Goal: Transaction & Acquisition: Purchase product/service

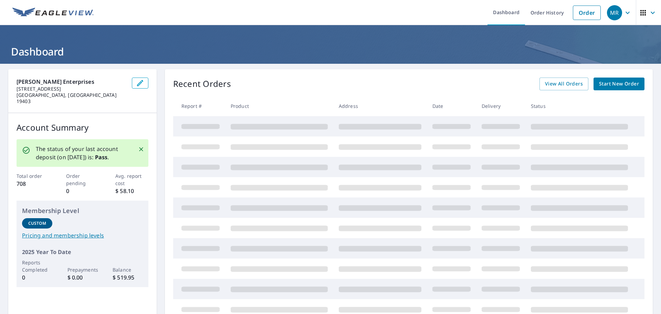
click at [395, 79] on div "Recent Orders View All Orders Start New Order" at bounding box center [408, 83] width 471 height 13
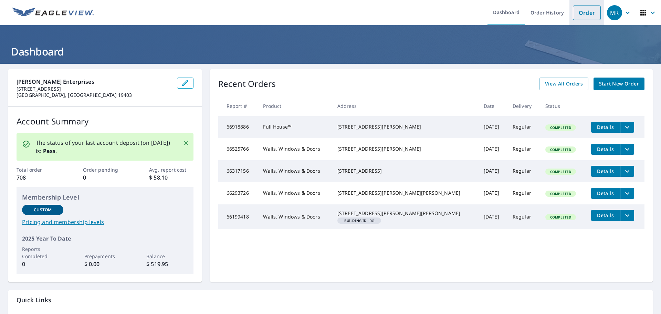
click at [582, 12] on link "Order" at bounding box center [587, 13] width 28 height 14
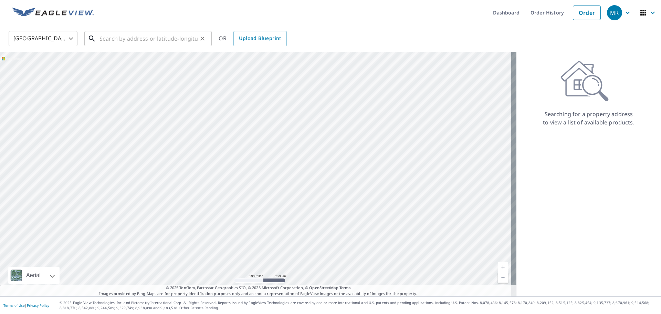
click at [170, 36] on input "text" at bounding box center [149, 38] width 98 height 19
paste input "[STREET_ADDRESS][PERSON_NAME][US_STATE]"
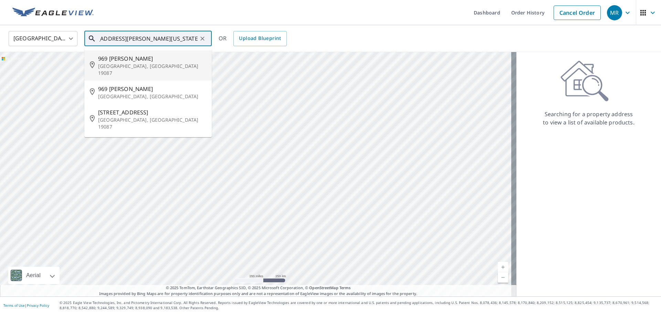
click at [160, 61] on span "969 [PERSON_NAME]" at bounding box center [152, 58] width 108 height 8
type input "[STREET_ADDRESS][PERSON_NAME]"
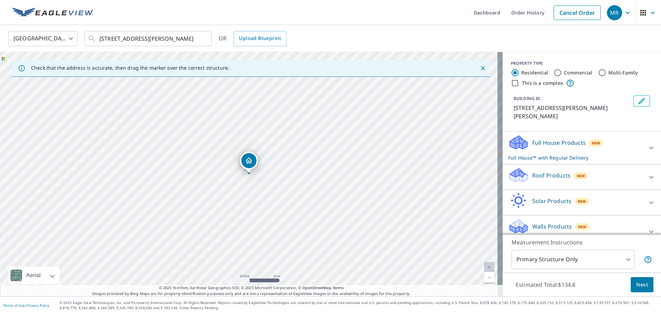
click at [647, 144] on icon at bounding box center [651, 148] width 8 height 8
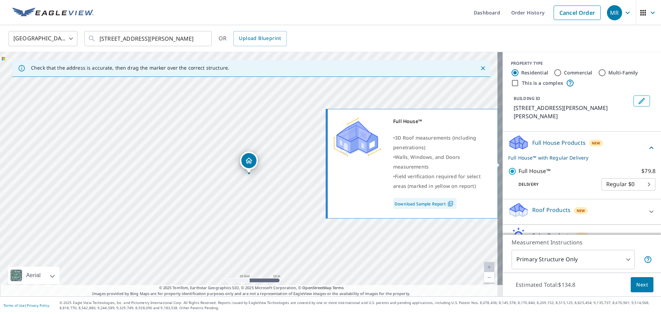
click at [540, 167] on p "Full House™" at bounding box center [535, 171] width 32 height 9
click at [519, 167] on input "Full House™ $79.8" at bounding box center [513, 171] width 10 height 8
checkbox input "false"
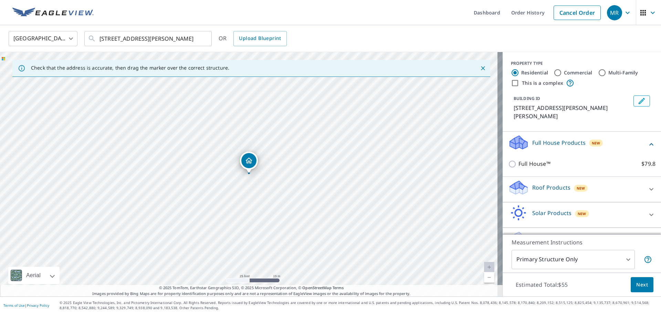
scroll to position [18, 0]
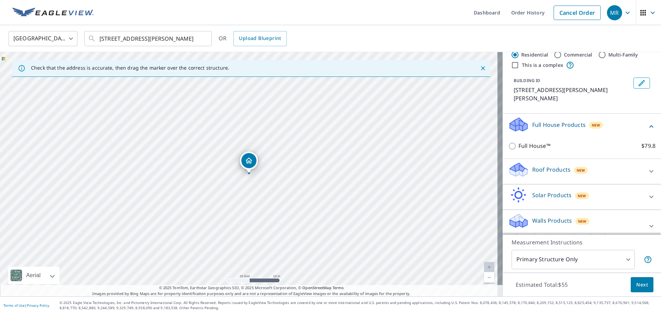
click at [625, 166] on div "Roof Products New" at bounding box center [575, 172] width 135 height 20
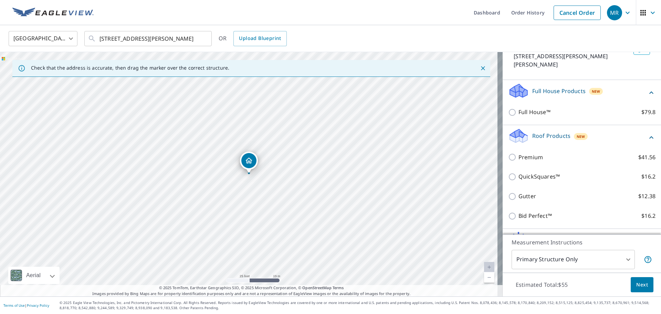
scroll to position [96, 0]
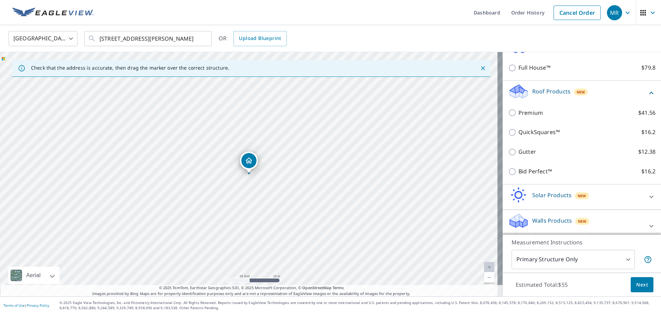
click at [643, 188] on div at bounding box center [651, 196] width 17 height 17
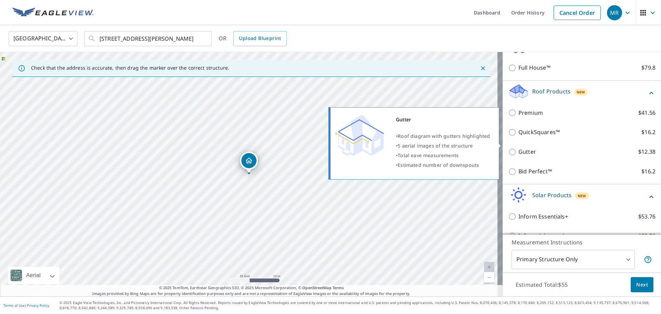
scroll to position [174, 0]
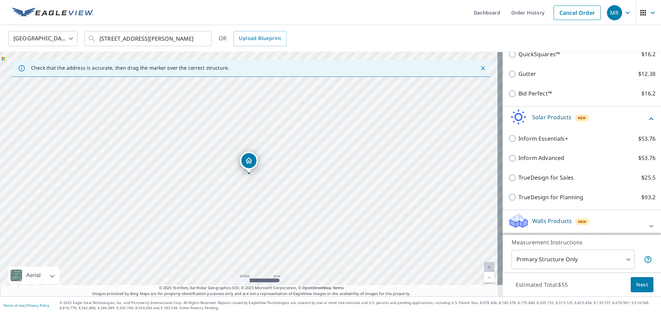
click at [627, 212] on div "Walls Products New Walls, Windows & Doors with Regular Delivery" at bounding box center [575, 225] width 135 height 27
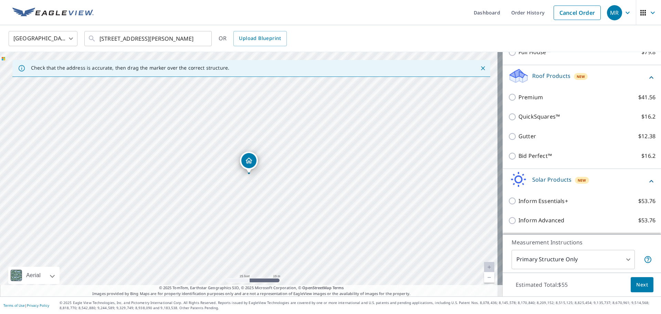
scroll to position [0, 0]
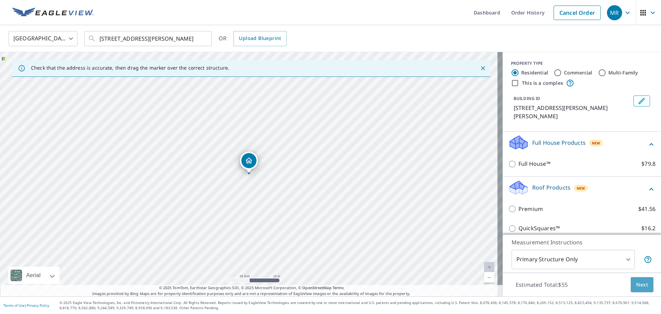
click at [636, 284] on span "Next" at bounding box center [642, 284] width 12 height 9
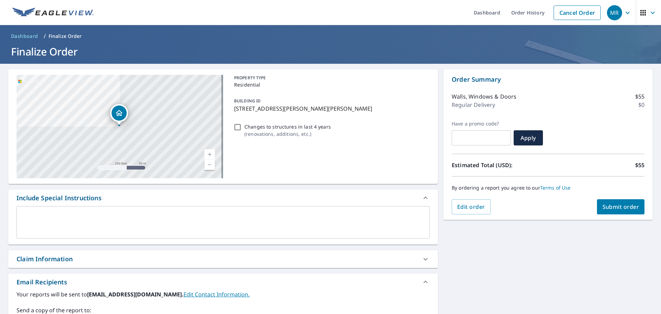
click at [603, 205] on span "Submit order" at bounding box center [621, 207] width 37 height 8
checkbox input "true"
